Goal: Navigation & Orientation: Find specific page/section

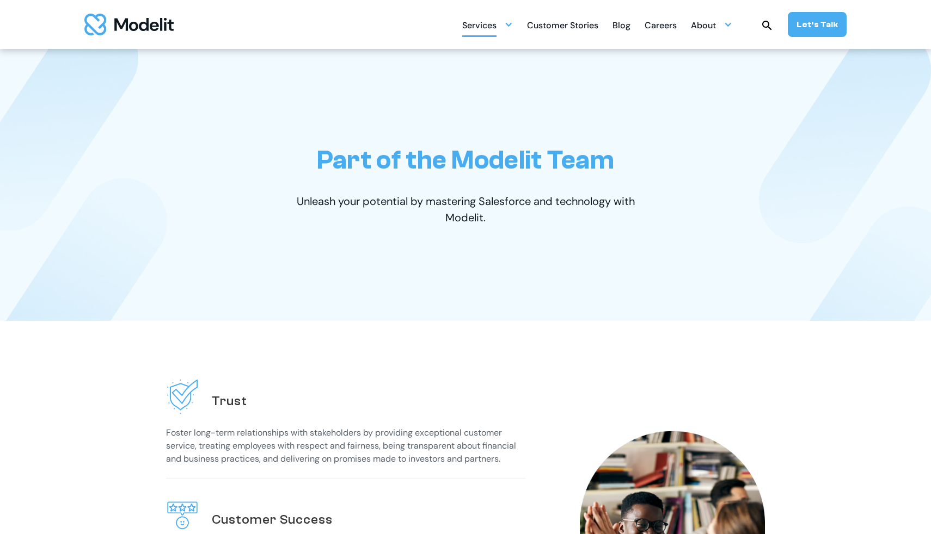
click at [513, 30] on div "Services" at bounding box center [487, 24] width 51 height 21
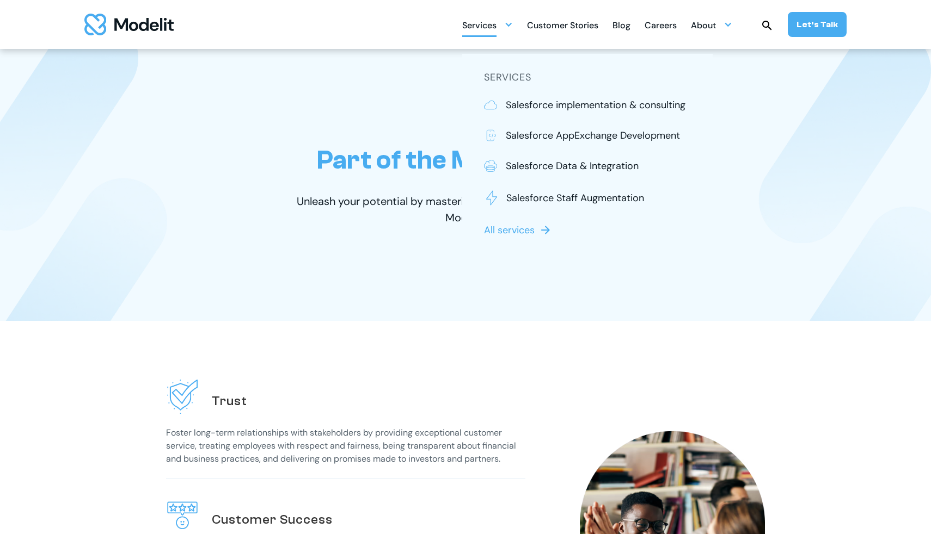
click at [513, 30] on div "Services" at bounding box center [487, 24] width 51 height 21
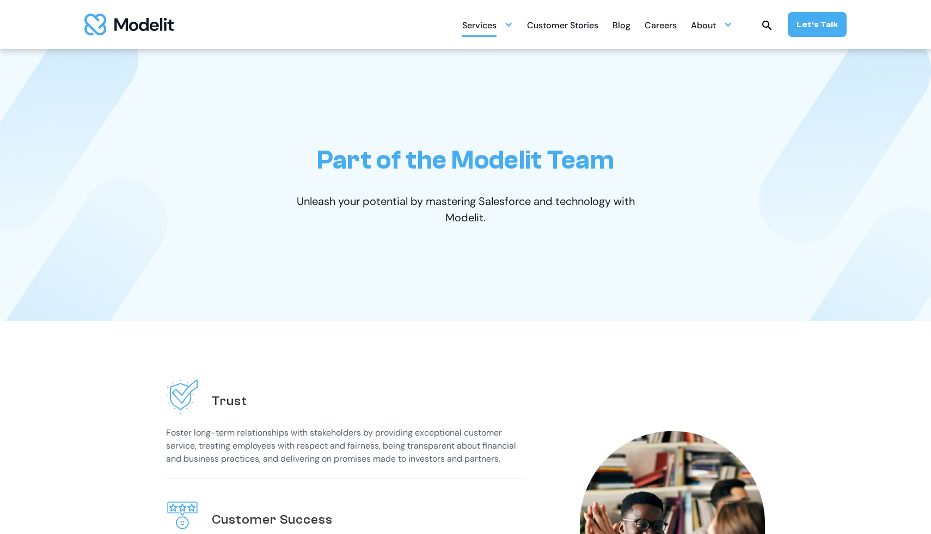
click at [513, 30] on div "Services" at bounding box center [487, 24] width 51 height 21
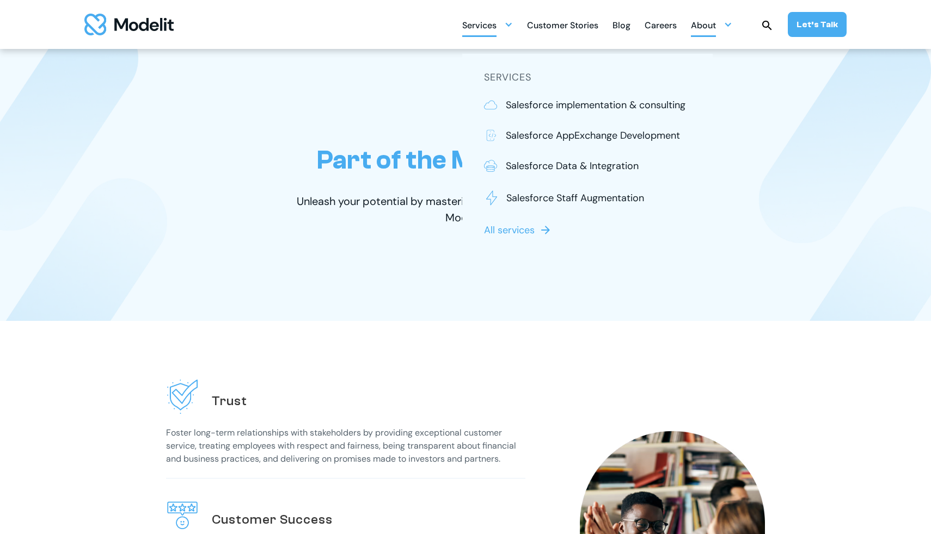
click at [722, 28] on div "About" at bounding box center [711, 24] width 41 height 21
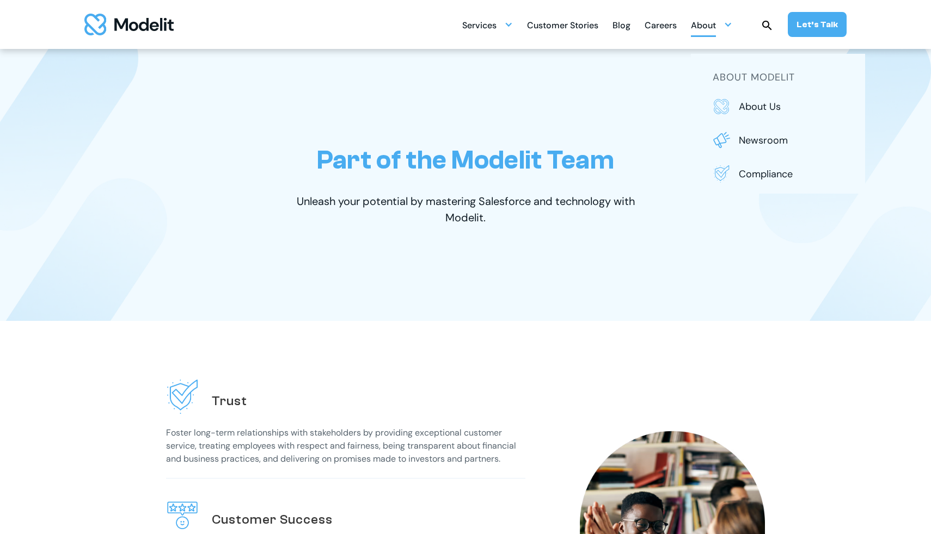
click at [501, 35] on div "Services SERVICES Salesforce implementation & consulting Salesforce AppExchange…" at bounding box center [654, 24] width 384 height 25
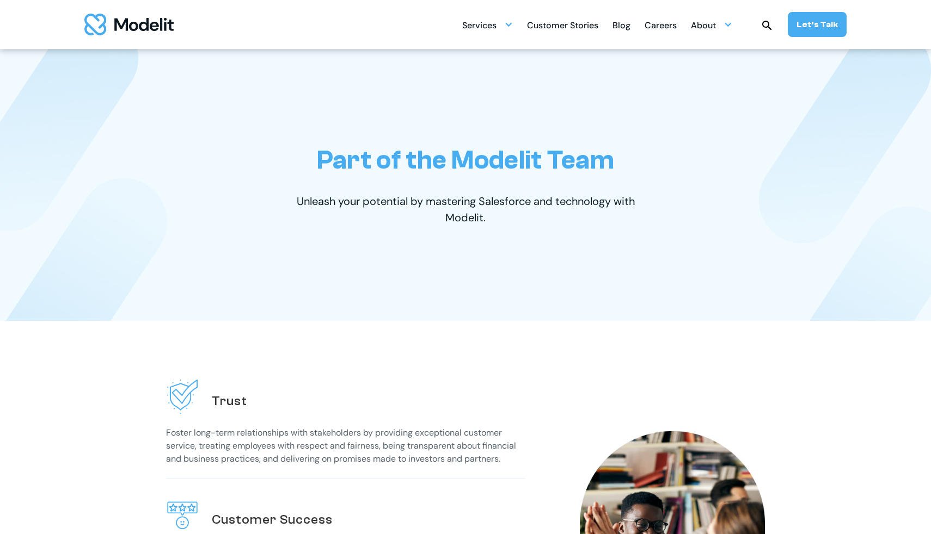
click at [519, 24] on div "Services SERVICES Salesforce implementation & consulting Salesforce AppExchange…" at bounding box center [654, 24] width 384 height 25
click at [507, 22] on div "Services" at bounding box center [487, 24] width 51 height 21
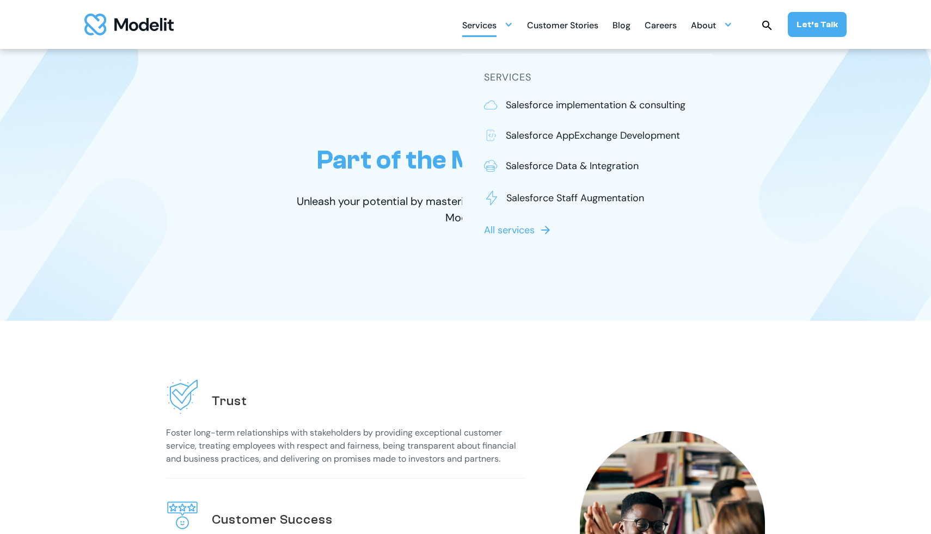
click at [408, 21] on div "Services SERVICES Salesforce implementation & consulting Salesforce AppExchange…" at bounding box center [465, 24] width 871 height 49
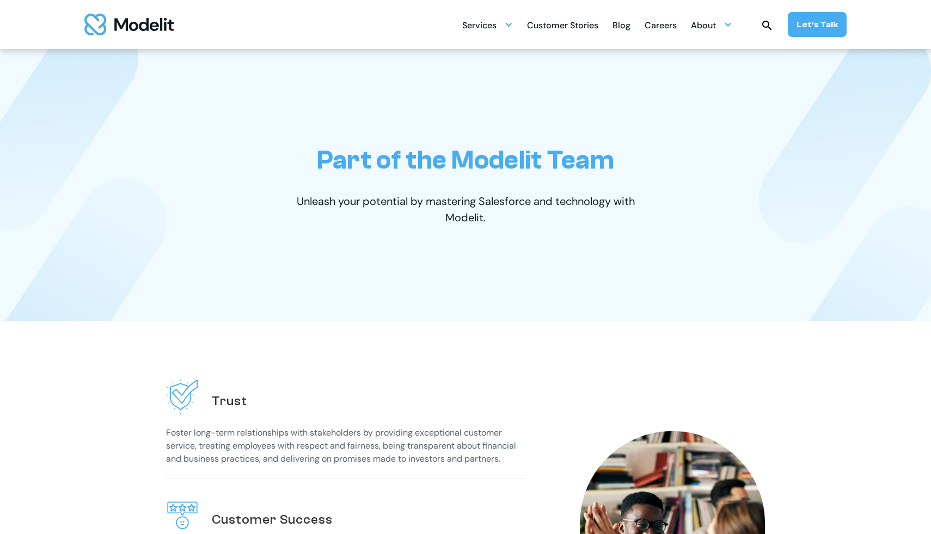
click at [520, 21] on div "Services SERVICES Salesforce implementation & consulting Salesforce AppExchange…" at bounding box center [654, 24] width 384 height 25
click at [513, 22] on div at bounding box center [508, 24] width 9 height 9
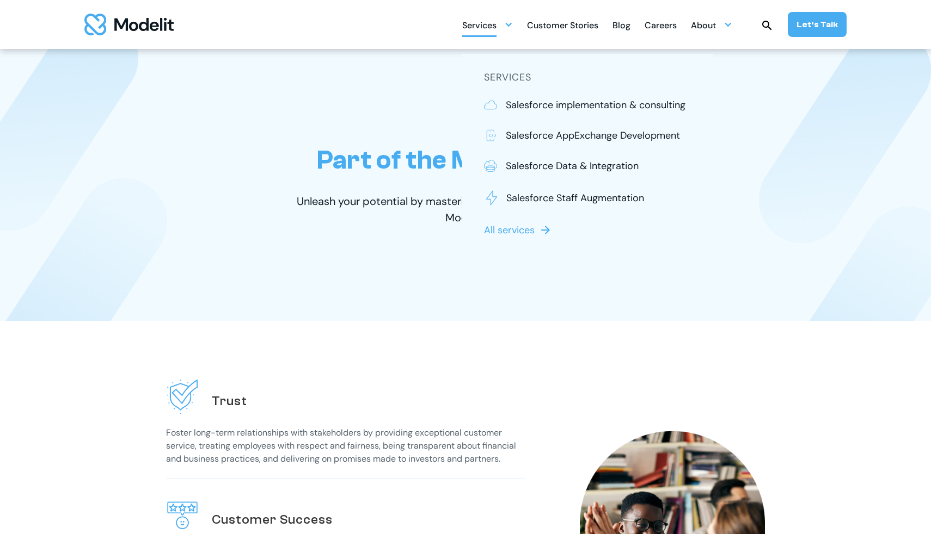
click at [675, 29] on div "Careers" at bounding box center [660, 26] width 32 height 21
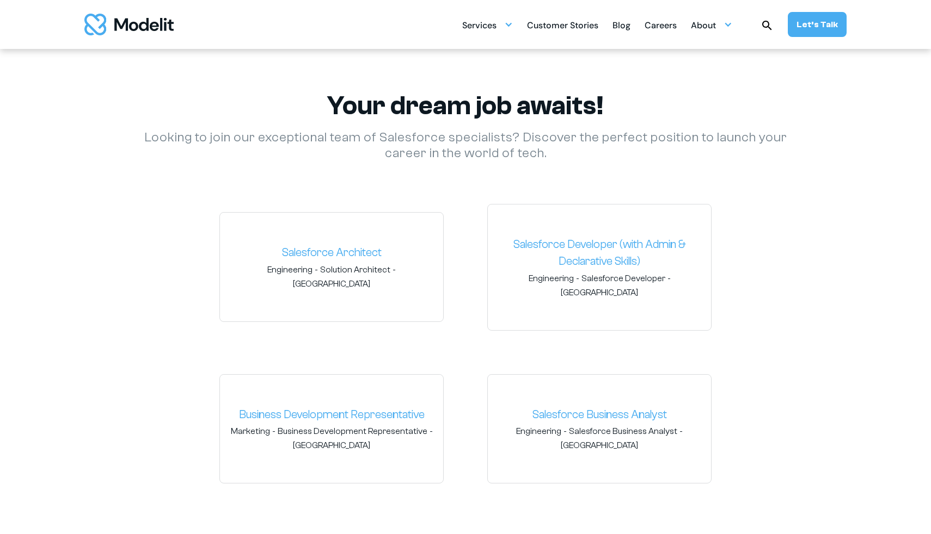
scroll to position [1556, 0]
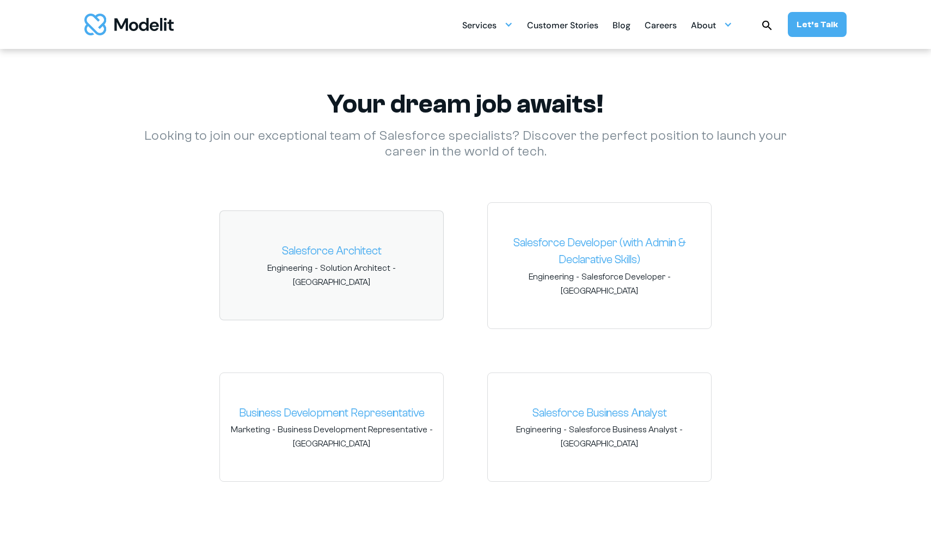
click at [366, 249] on link "Salesforce Architect" at bounding box center [332, 251] width 206 height 17
